Goal: Task Accomplishment & Management: Manage account settings

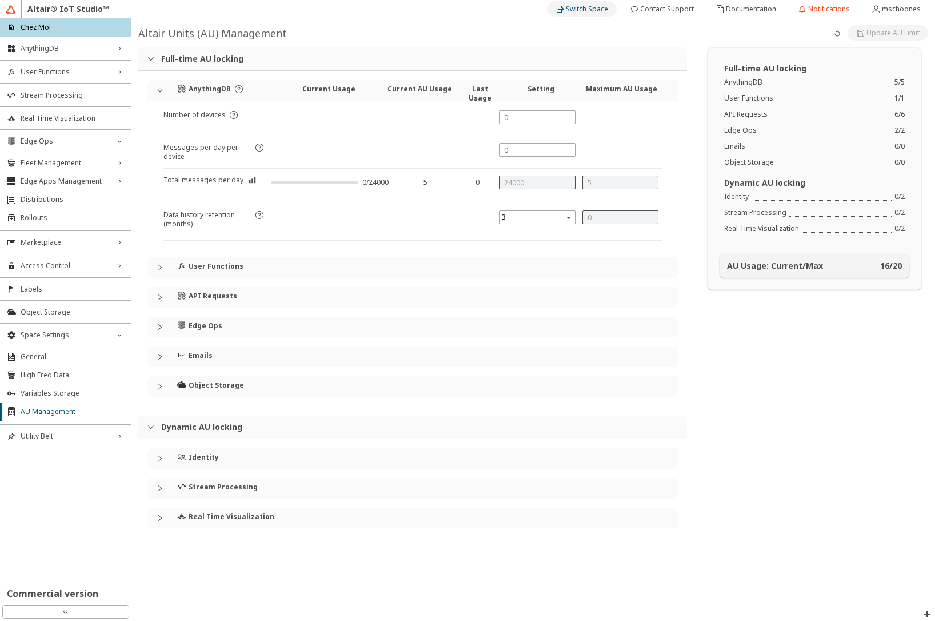
click at [0, 0] on slot "Switch Space" at bounding box center [0, 0] width 0 height 0
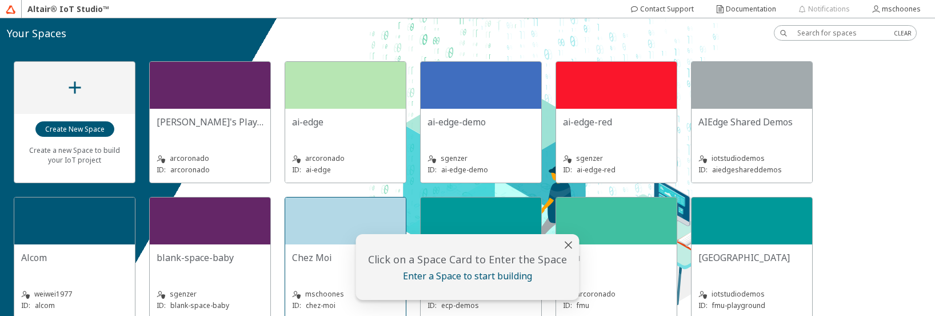
click at [322, 234] on div at bounding box center [345, 220] width 121 height 47
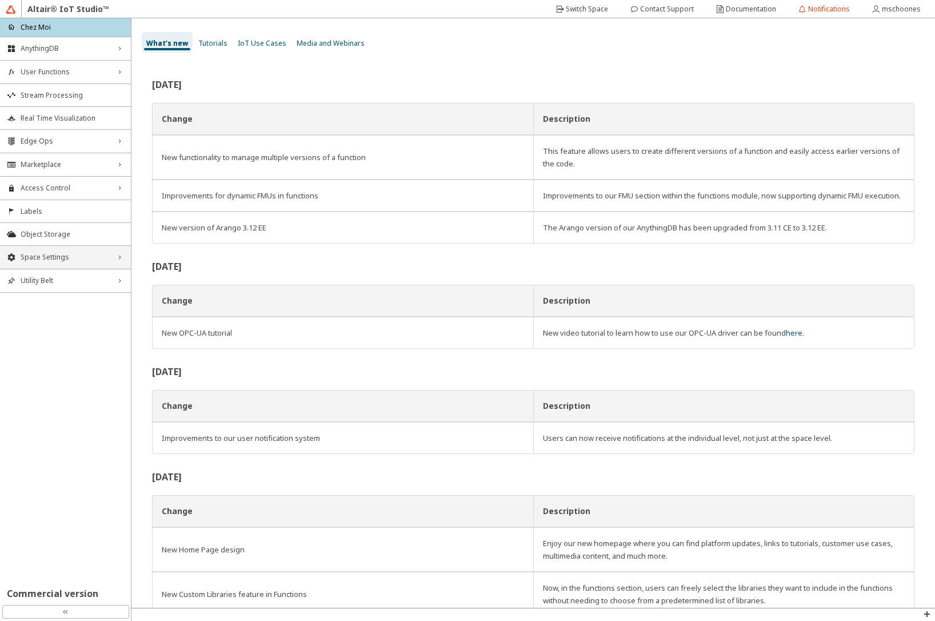
click at [72, 262] on div "Space Settings right_chevron" at bounding box center [65, 257] width 131 height 23
click at [46, 315] on span "AU Management" at bounding box center [72, 333] width 103 height 9
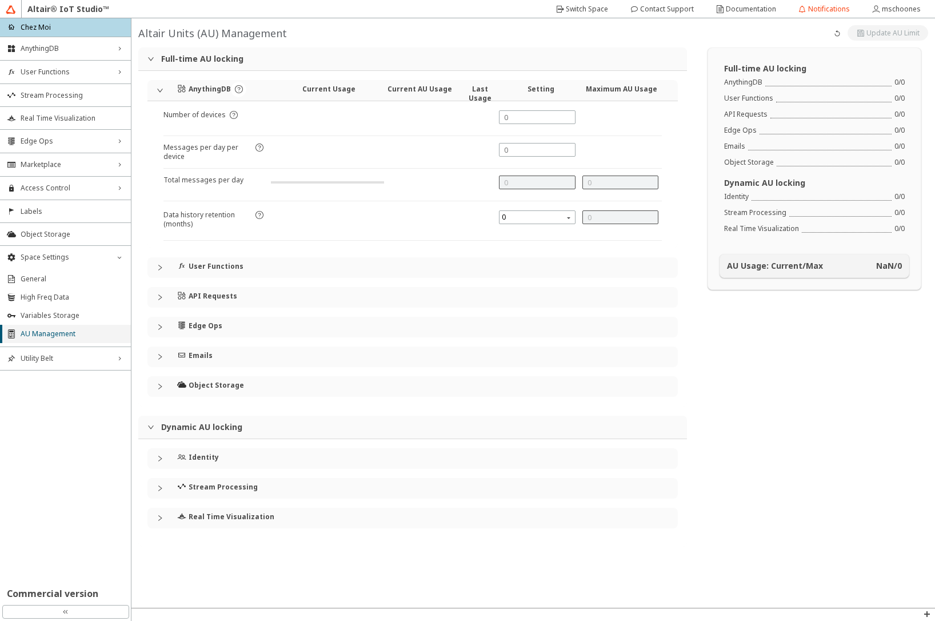
type input "24000"
type input "5"
type input "0"
click at [156, 315] on div "Identity" at bounding box center [412, 458] width 530 height 21
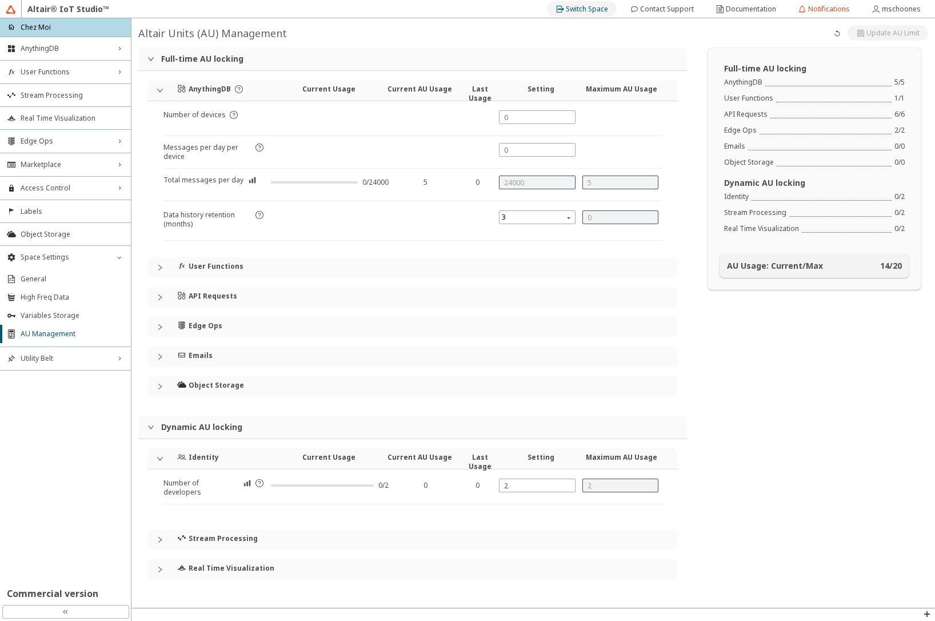
click at [0, 0] on slot "Switch Space" at bounding box center [0, 0] width 0 height 0
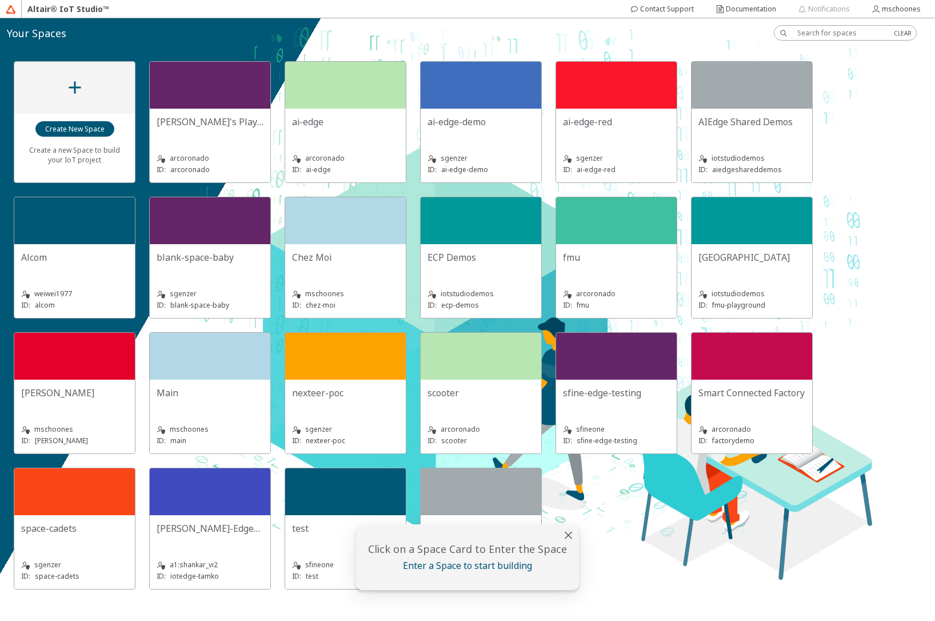
click at [754, 274] on div "iotstudiodemos ID: fmu-playground" at bounding box center [751, 292] width 107 height 37
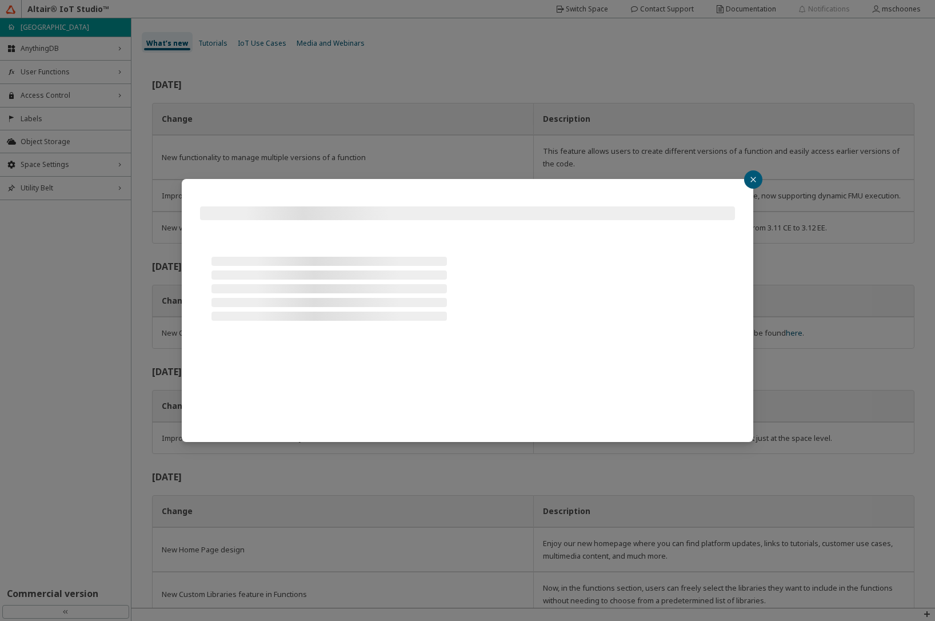
click at [56, 69] on div at bounding box center [467, 310] width 935 height 621
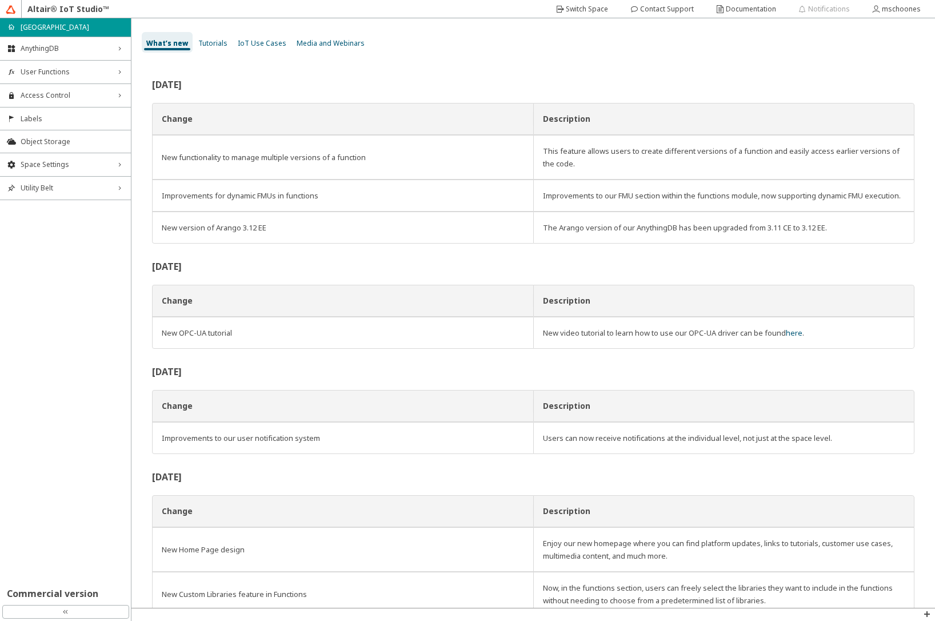
click at [56, 69] on span "User Functions" at bounding box center [66, 71] width 90 height 9
click at [57, 45] on span "AnythingDB" at bounding box center [66, 48] width 90 height 9
click at [45, 66] on span "Things" at bounding box center [72, 70] width 103 height 9
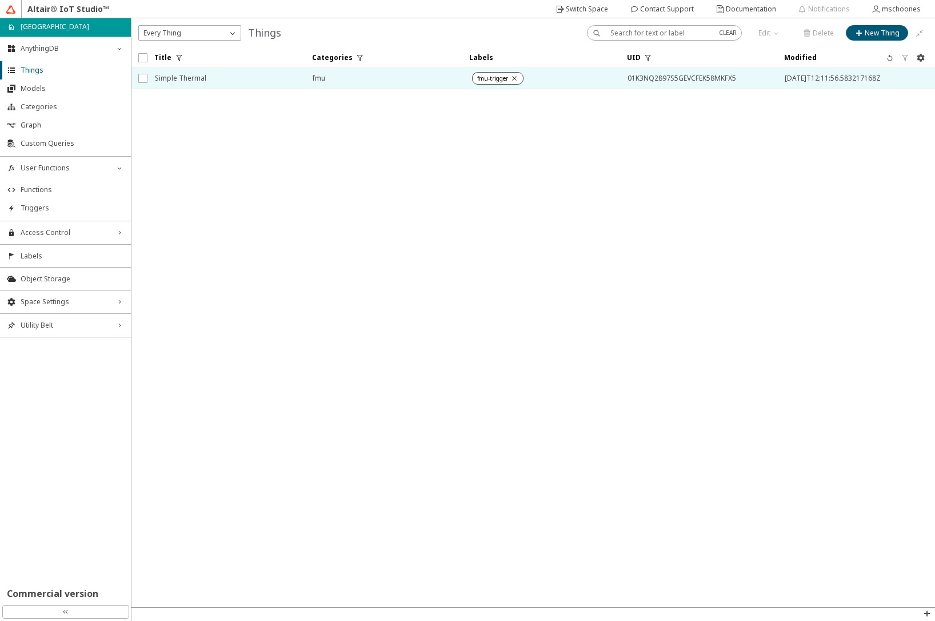
click at [181, 78] on span "Simple Thermal" at bounding box center [226, 78] width 143 height 21
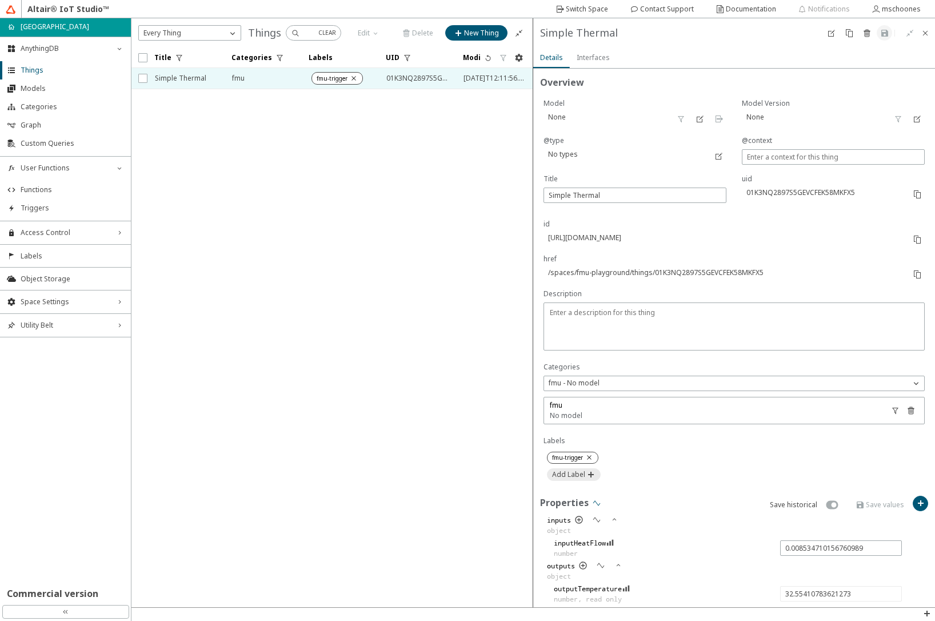
click at [597, 500] on iron-icon at bounding box center [596, 502] width 9 height 9
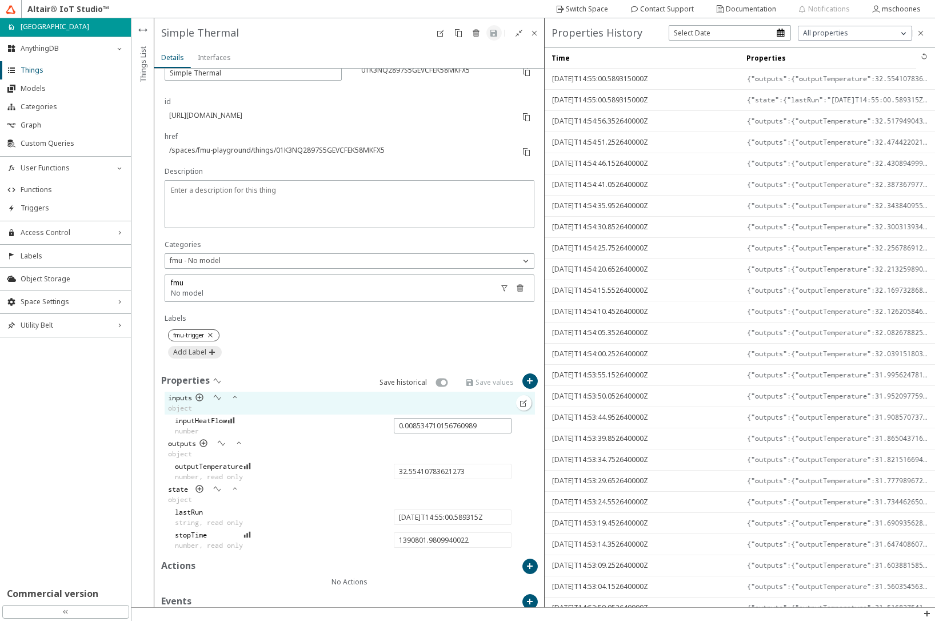
scroll to position [187, 0]
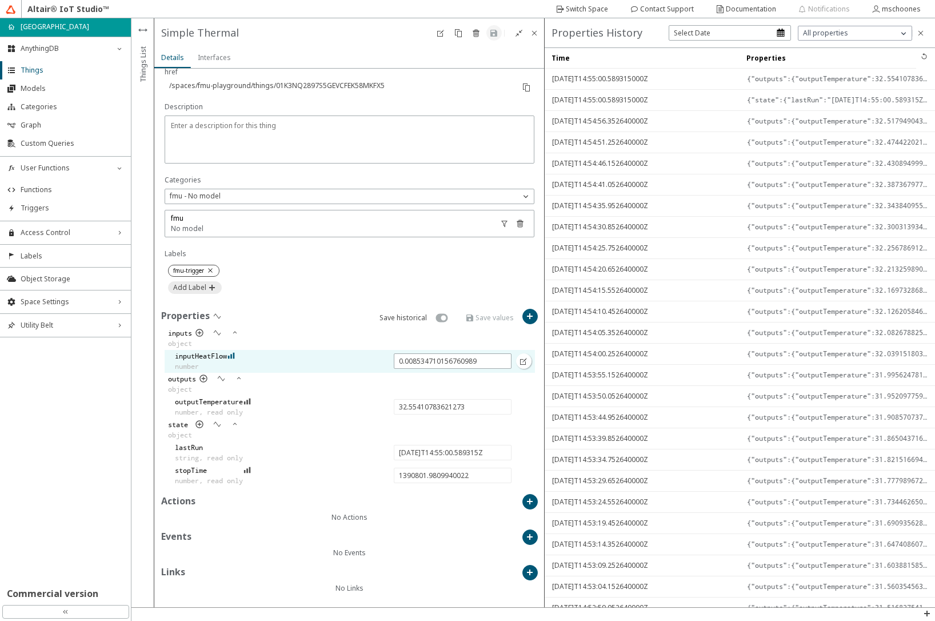
click at [234, 354] on iron-icon at bounding box center [231, 355] width 8 height 9
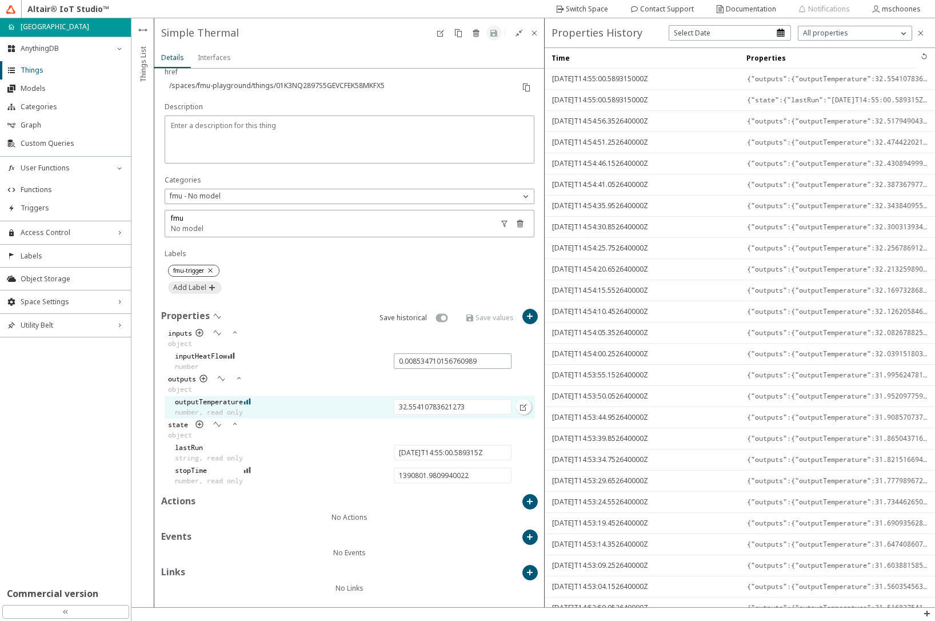
click at [251, 402] on iron-icon at bounding box center [248, 401] width 8 height 9
click at [586, 14] on div "Switch Space" at bounding box center [587, 9] width 42 height 18
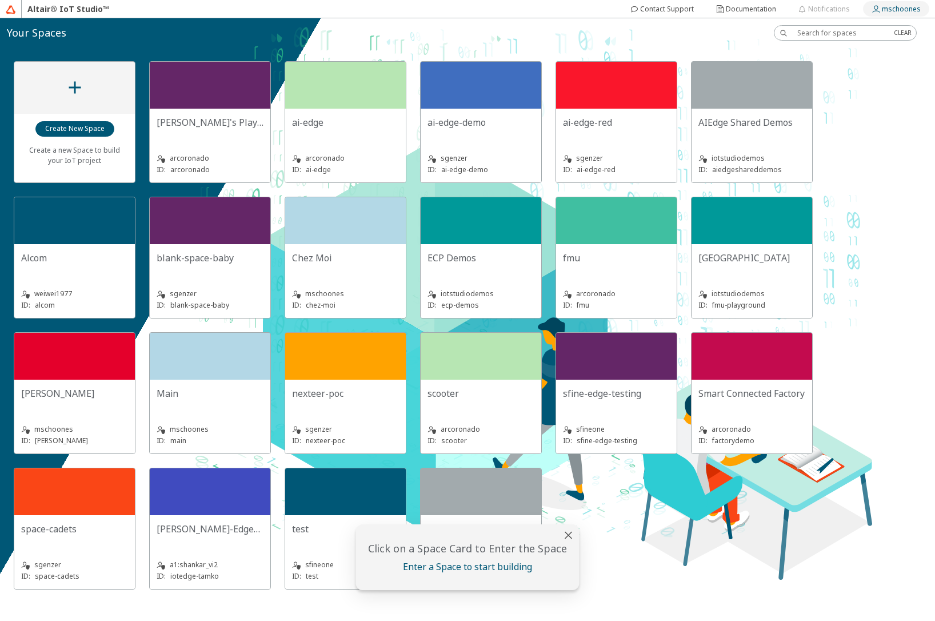
click at [0, 0] on slot "mschoones" at bounding box center [0, 0] width 0 height 0
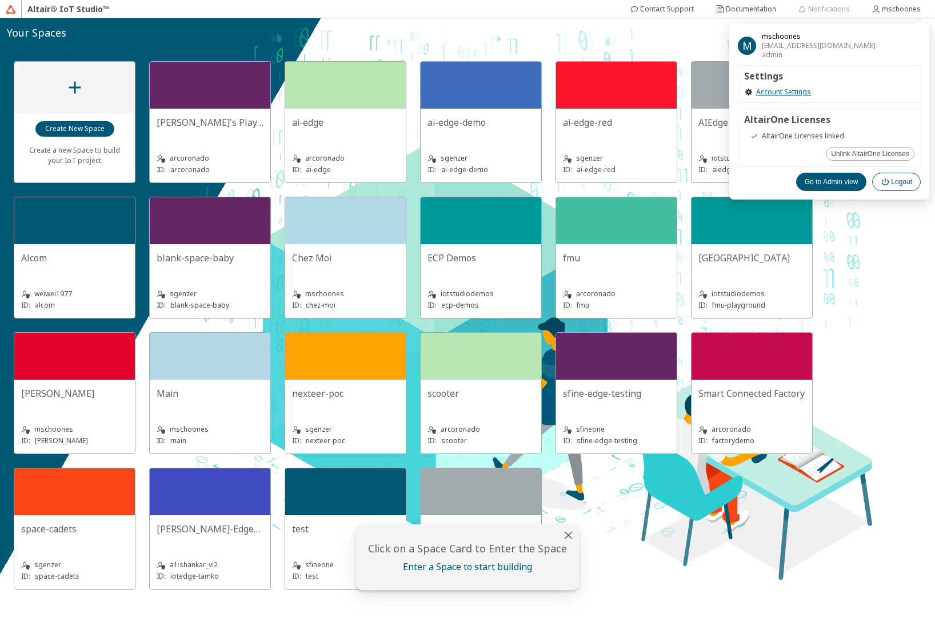
click at [0, 0] on slot "Logout" at bounding box center [0, 0] width 0 height 0
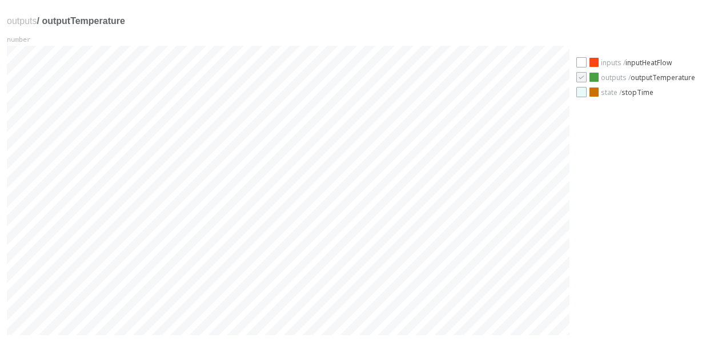
click at [342, 92] on div at bounding box center [582, 92] width 10 height 10
click at [342, 92] on icon "check" at bounding box center [582, 92] width 8 height 8
click at [342, 64] on div at bounding box center [582, 62] width 10 height 10
click at [342, 95] on div at bounding box center [582, 92] width 10 height 10
